Goal: Obtain resource: Download file/media

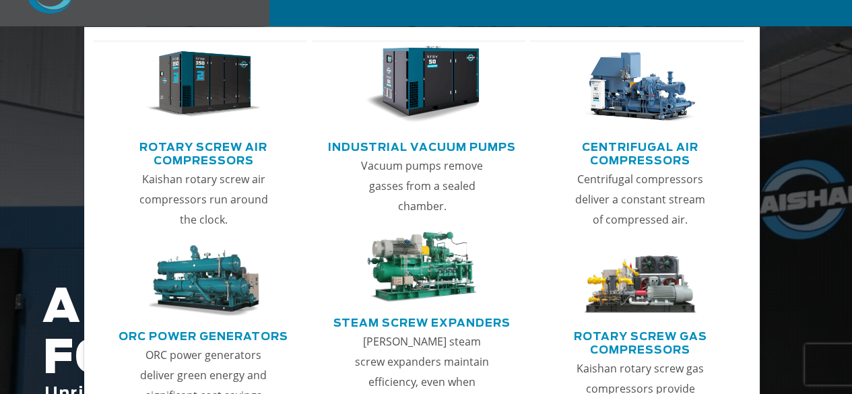
scroll to position [202, 0]
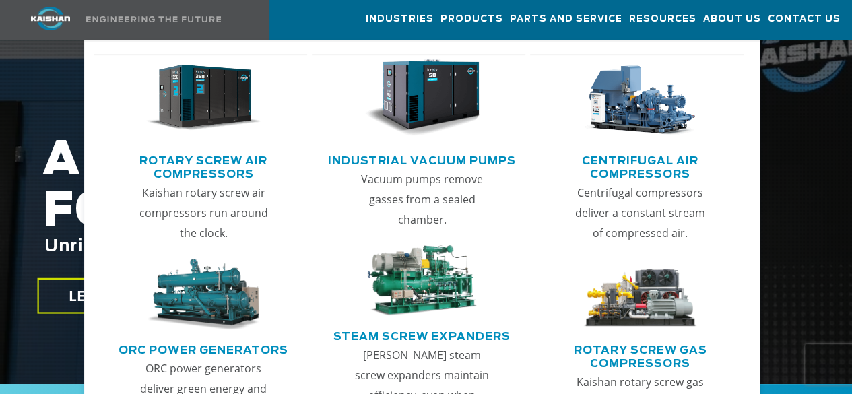
click at [212, 168] on link "Rotary Screw Air Compressors" at bounding box center [204, 166] width 208 height 34
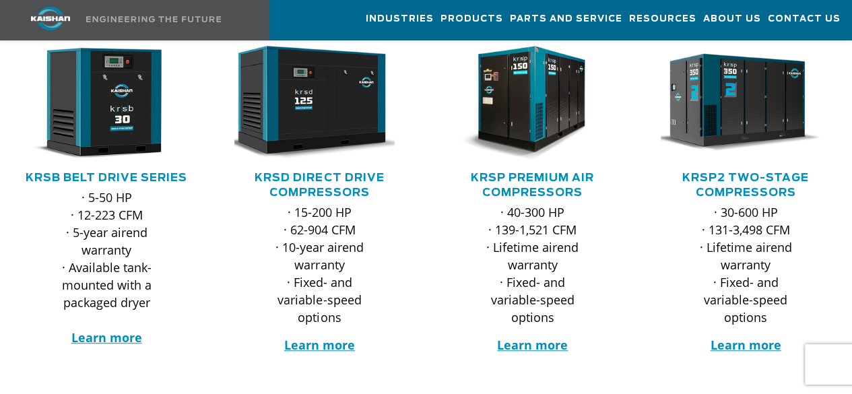
scroll to position [270, 0]
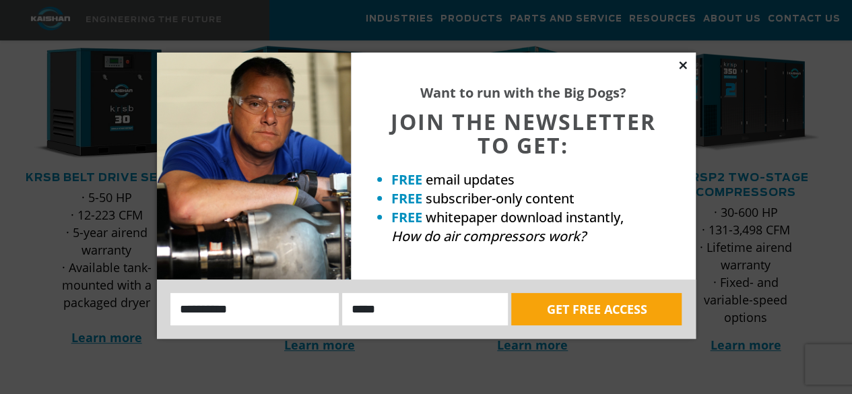
click at [683, 67] on icon at bounding box center [683, 65] width 12 height 12
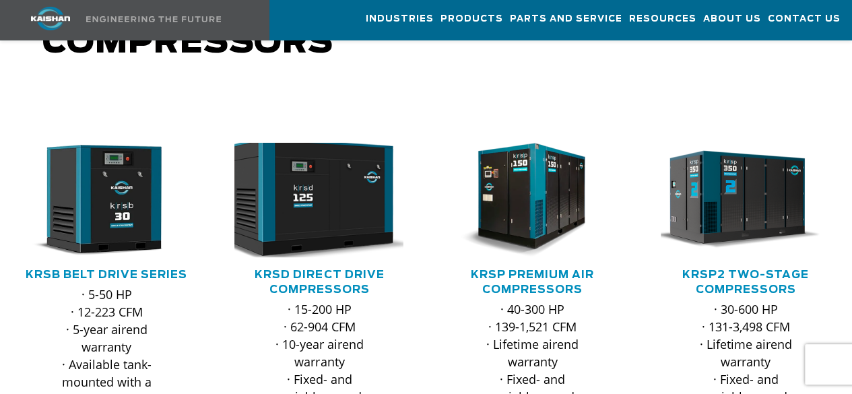
scroll to position [202, 0]
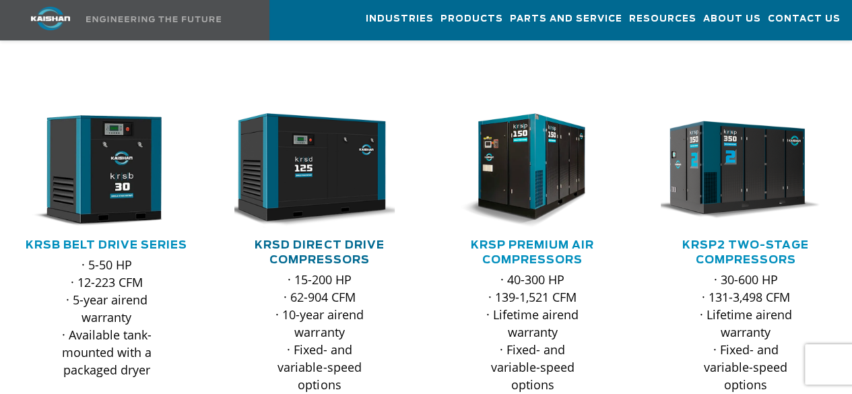
click at [307, 240] on link "KRSD Direct Drive Compressors" at bounding box center [319, 253] width 129 height 26
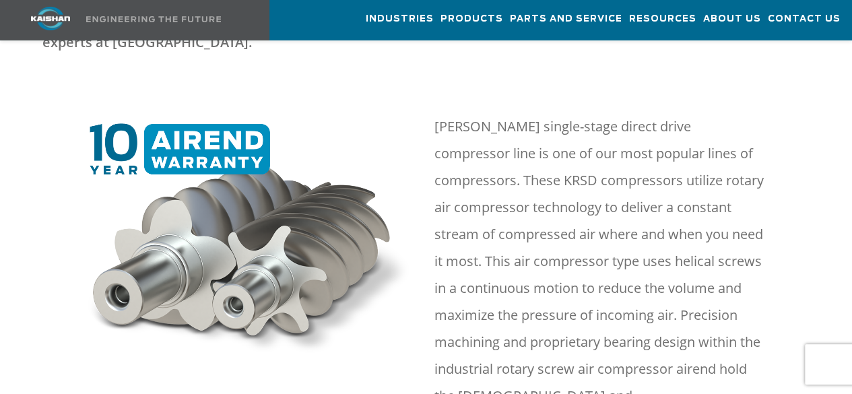
scroll to position [674, 0]
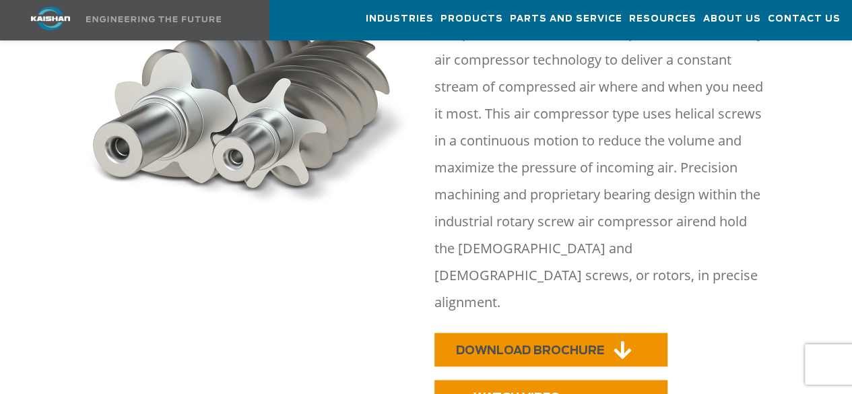
click at [532, 345] on span "DOWNLOAD BROCHURE" at bounding box center [530, 350] width 148 height 11
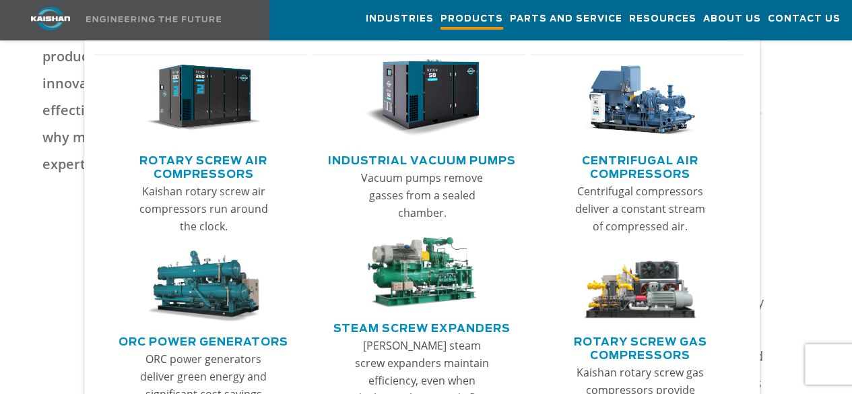
click at [441, 22] on span "Products" at bounding box center [472, 20] width 63 height 18
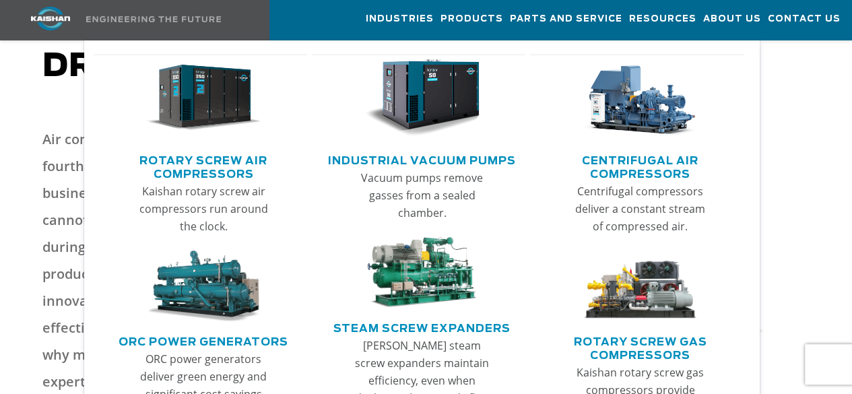
scroll to position [67, 0]
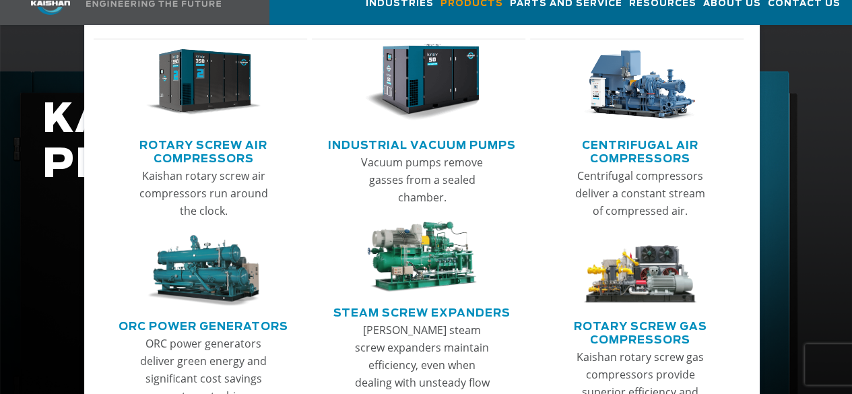
scroll to position [270, 0]
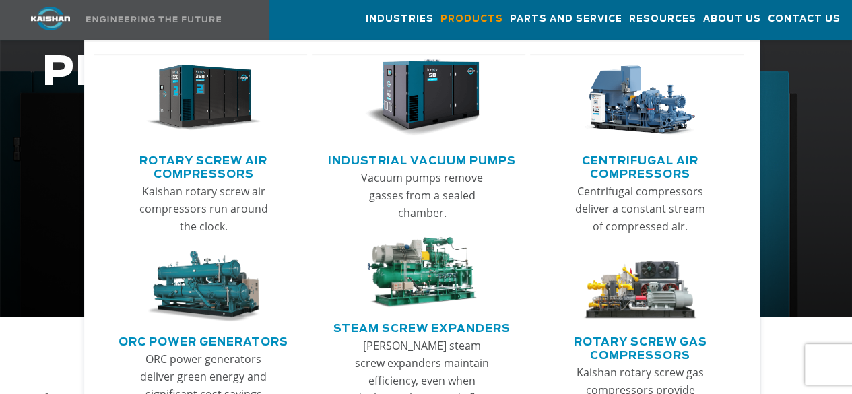
click at [216, 123] on img "Main menu" at bounding box center [203, 97] width 115 height 77
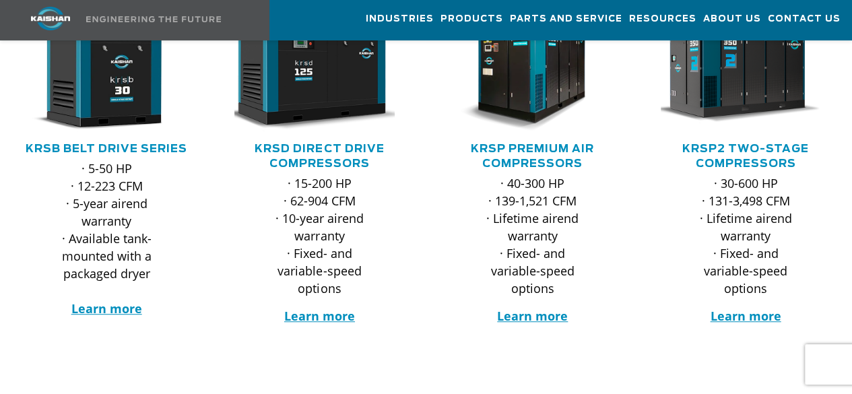
scroll to position [270, 0]
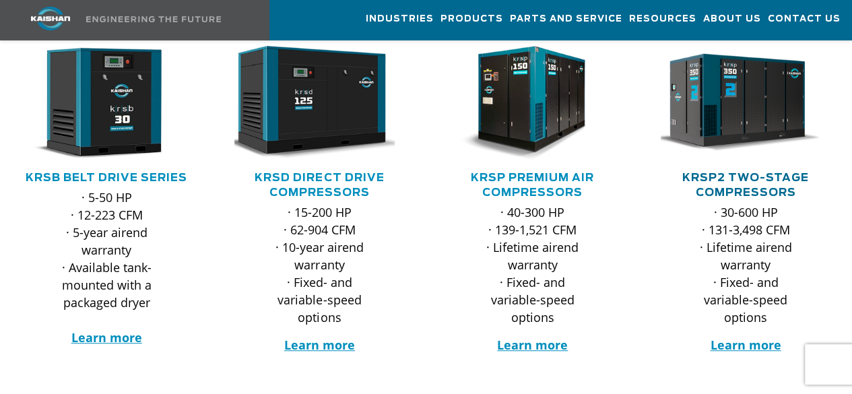
click at [752, 173] on link "KRSP2 Two-Stage Compressors" at bounding box center [746, 186] width 127 height 26
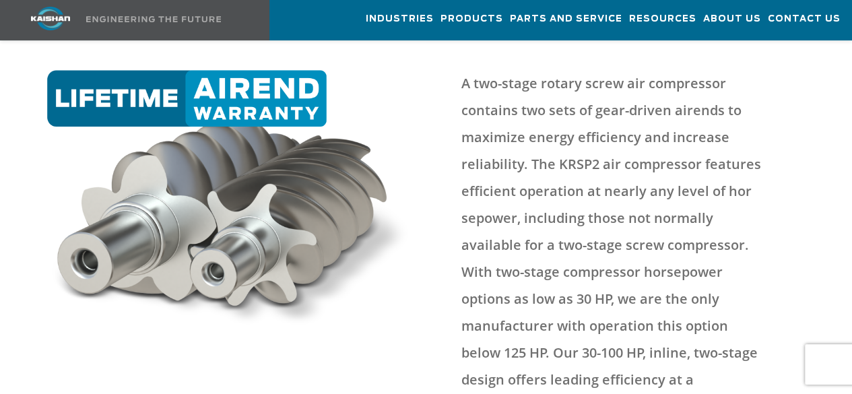
scroll to position [741, 0]
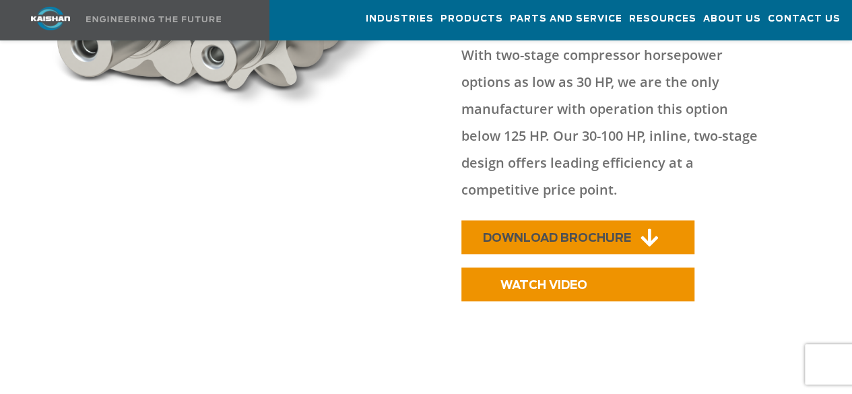
click at [585, 232] on span "DOWNLOAD BROCHURE" at bounding box center [557, 237] width 148 height 11
